Goal: Task Accomplishment & Management: Manage account settings

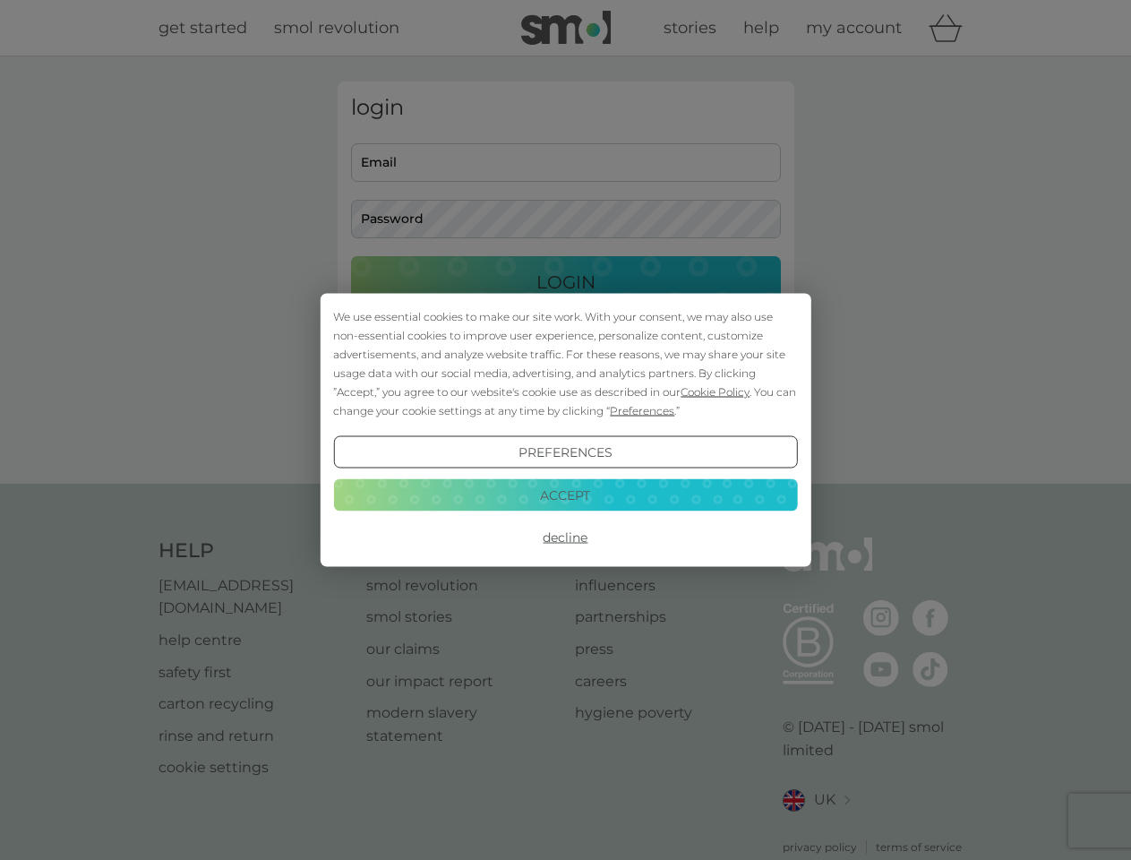
click at [715, 391] on span "Cookie Policy" at bounding box center [714, 391] width 69 height 13
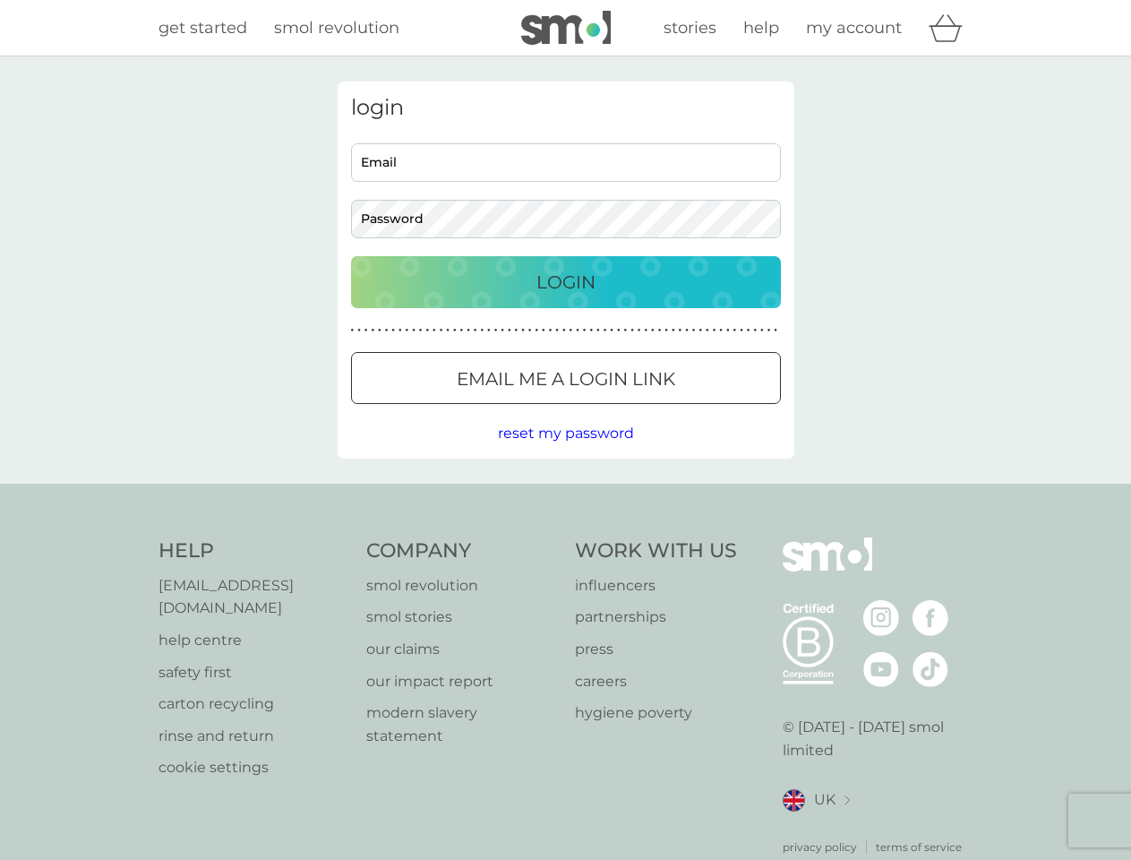
click at [640, 410] on div "login Email Password Login ● ● ● ● ● ● ● ● ● ● ● ● ● ● ● ● ● ● ● ● ● ● ● ● ● ● …" at bounding box center [566, 269] width 457 height 377
click at [565, 452] on div "login Email Password Login ● ● ● ● ● ● ● ● ● ● ● ● ● ● ● ● ● ● ● ● ● ● ● ● ● ● …" at bounding box center [566, 269] width 457 height 377
click at [565, 537] on div "Help [EMAIL_ADDRESS][DOMAIN_NAME] help centre safety first carton recycling rin…" at bounding box center [565, 696] width 815 height 318
click at [565, 494] on div "Help [EMAIL_ADDRESS][DOMAIN_NAME] help centre safety first carton recycling rin…" at bounding box center [565, 696] width 1131 height 425
